Goal: Find specific page/section: Find specific page/section

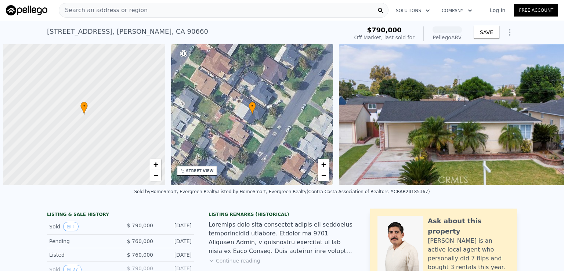
scroll to position [0, 3]
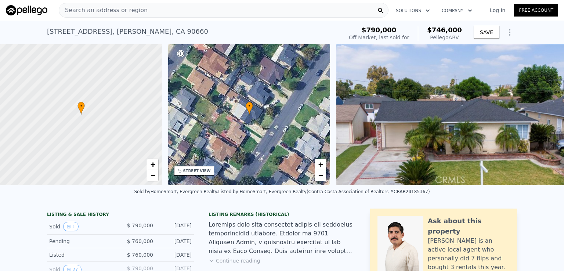
click at [174, 11] on div "Search an address or region" at bounding box center [224, 10] width 330 height 15
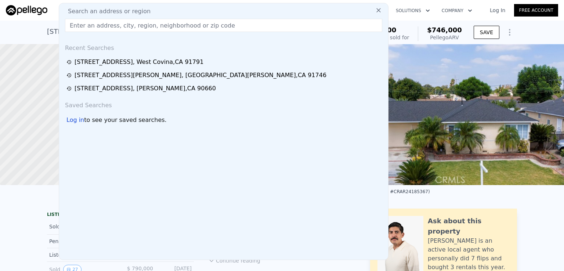
drag, startPoint x: 273, startPoint y: 62, endPoint x: 132, endPoint y: 157, distance: 169.9
click at [132, 157] on div "Recent Searches [STREET_ADDRESS] [STREET_ADDRESS][PERSON_NAME][PERSON_NAME] [ST…" at bounding box center [223, 149] width 329 height 222
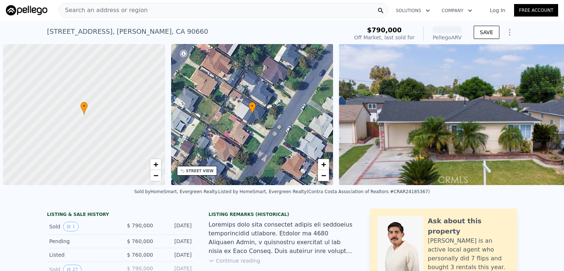
scroll to position [0, 3]
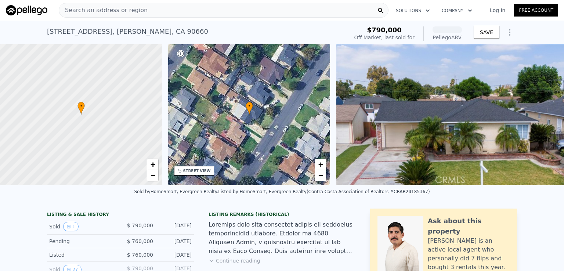
click at [124, 12] on span "Search an address or region" at bounding box center [103, 10] width 89 height 9
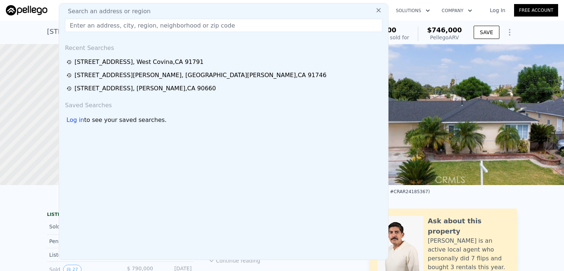
click at [244, 24] on input "text" at bounding box center [223, 25] width 317 height 13
click at [243, 28] on input "text" at bounding box center [223, 25] width 317 height 13
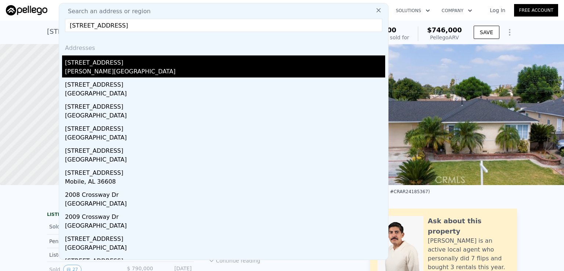
type input "6603 crossway dr"
click at [184, 71] on div "Pico Rivera, CA 90660" at bounding box center [225, 72] width 320 height 10
